Goal: Task Accomplishment & Management: Use online tool/utility

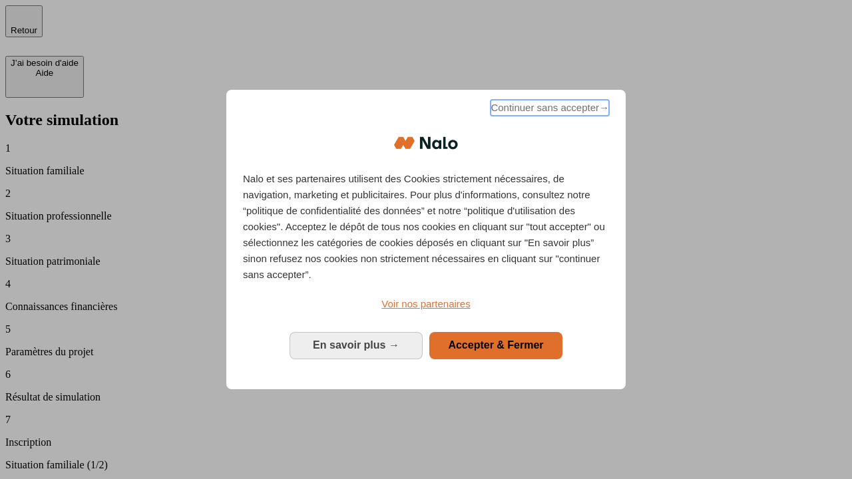
click at [548, 110] on span "Continuer sans accepter →" at bounding box center [549, 108] width 118 height 16
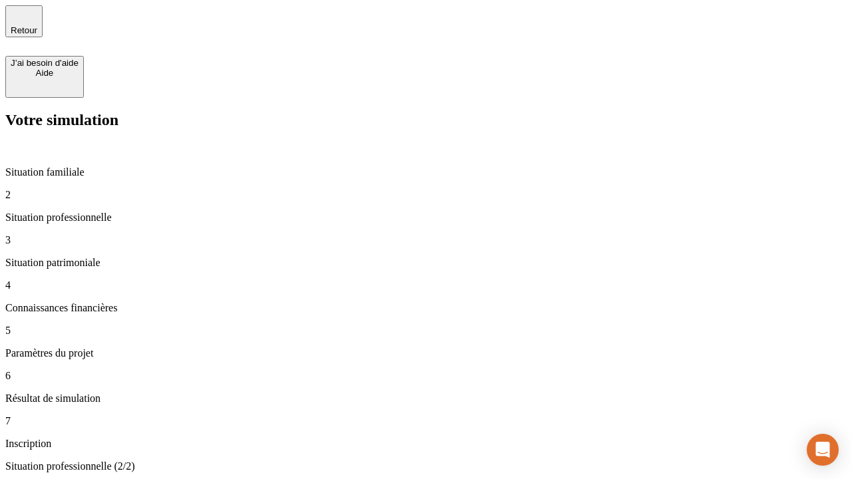
type input "70 000"
type input "1 000"
